Goal: Task Accomplishment & Management: Use online tool/utility

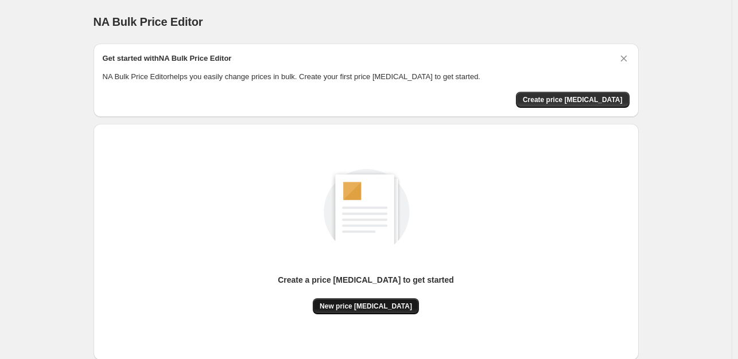
click at [367, 309] on span "New price change job" at bounding box center [366, 306] width 92 height 9
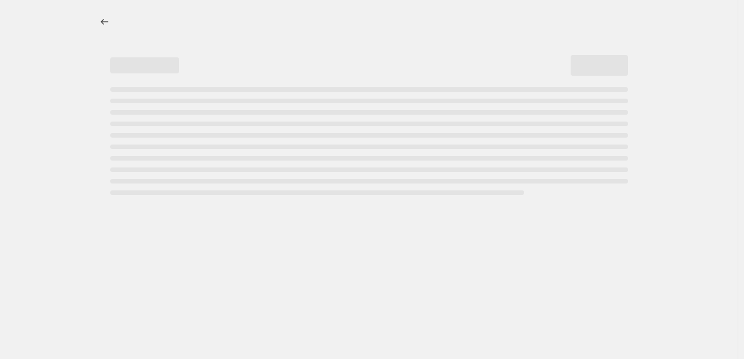
select select "percentage"
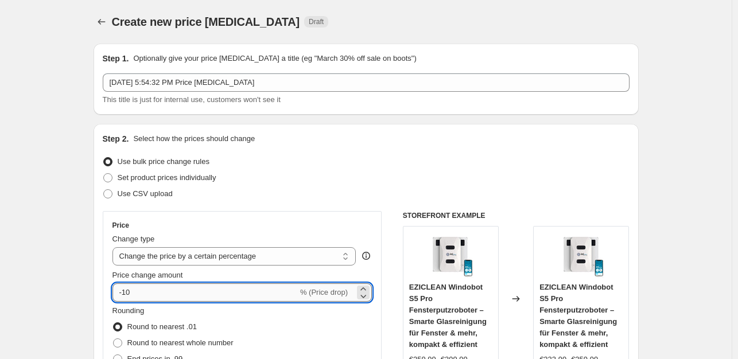
click at [168, 292] on input "-10" at bounding box center [205, 293] width 185 height 18
type input "-1"
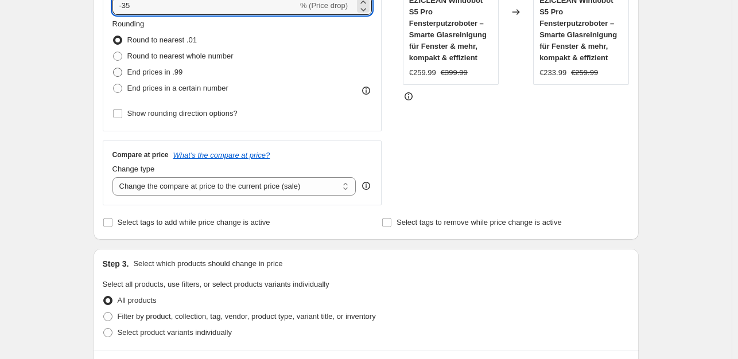
type input "-35"
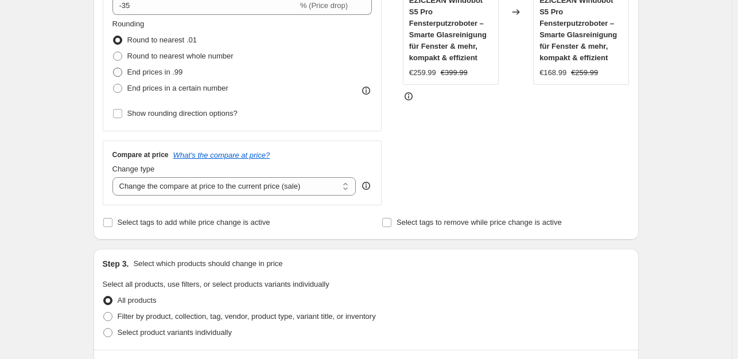
click at [122, 69] on span at bounding box center [117, 72] width 9 height 9
click at [114, 68] on input "End prices in .99" at bounding box center [113, 68] width 1 height 1
radio input "true"
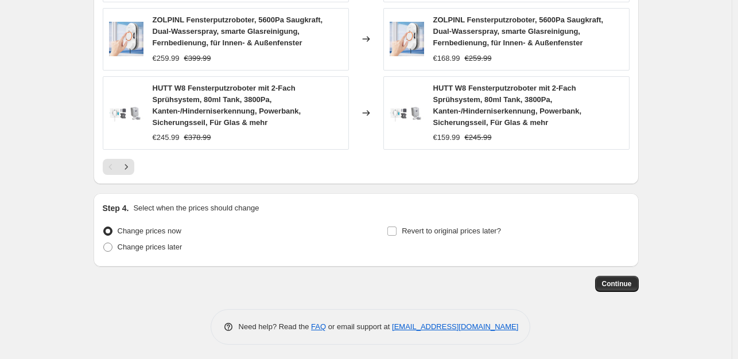
scroll to position [875, 0]
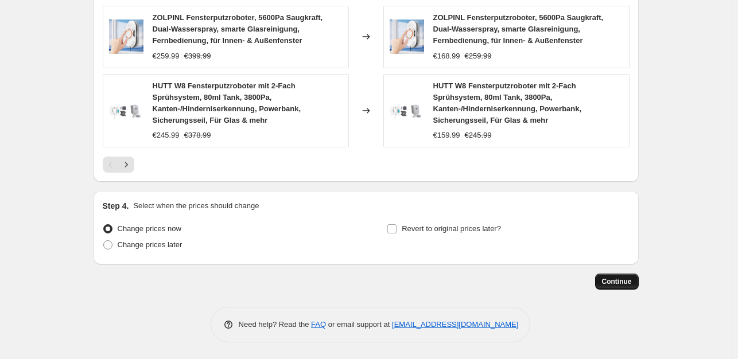
click at [618, 278] on span "Continue" at bounding box center [617, 281] width 30 height 9
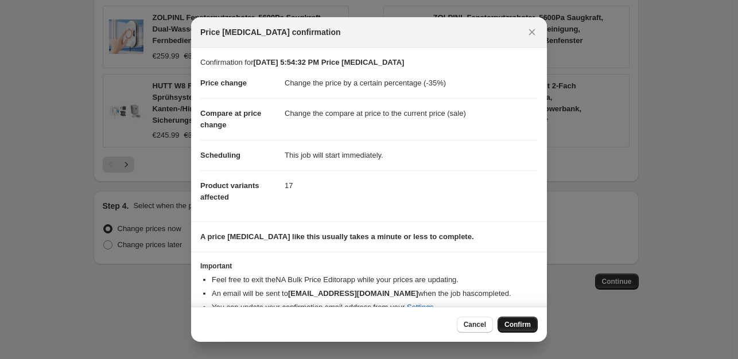
click at [526, 326] on span "Confirm" at bounding box center [518, 324] width 26 height 9
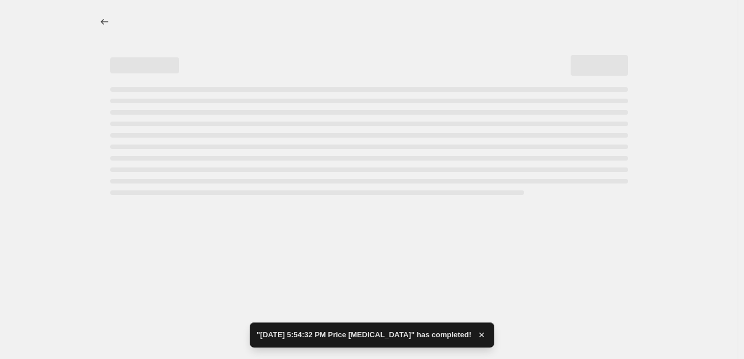
select select "percentage"
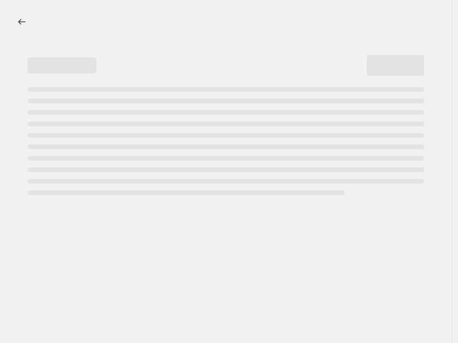
select select "percentage"
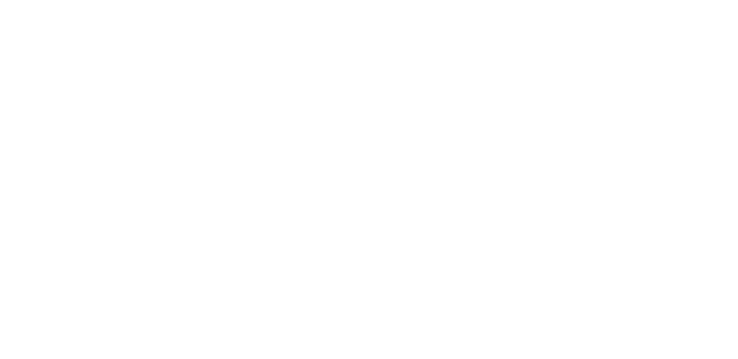
select select "percentage"
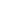
select select "percentage"
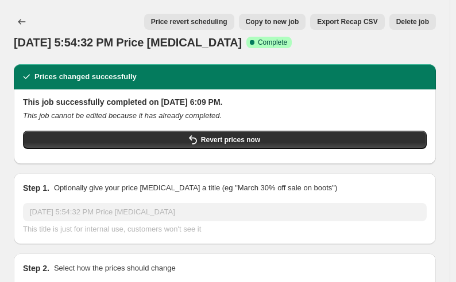
select select "percentage"
